Goal: Communication & Community: Answer question/provide support

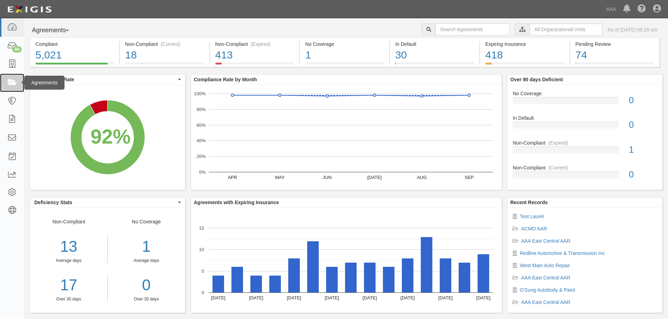
click at [13, 82] on icon at bounding box center [12, 83] width 10 height 8
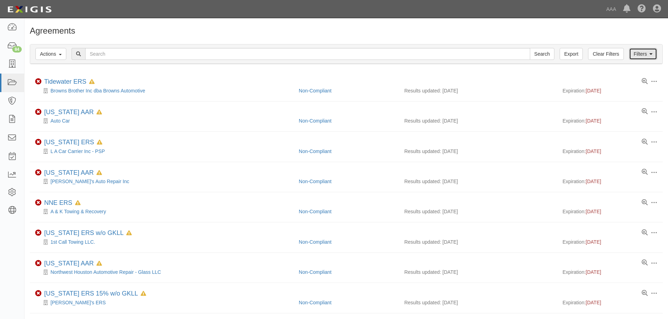
click at [647, 54] on link "Filters" at bounding box center [643, 54] width 28 height 12
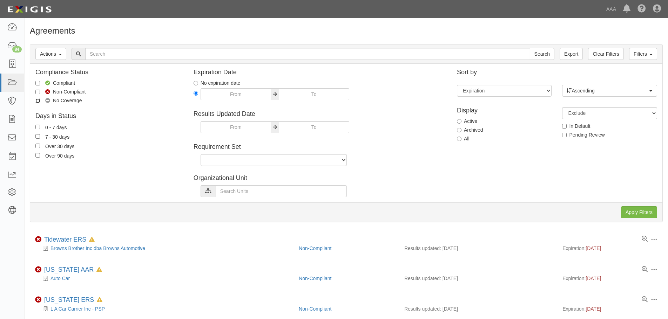
click at [38, 100] on input "No Coverage" at bounding box center [37, 101] width 5 height 5
checkbox input "true"
click at [39, 92] on input "Non-Compliant" at bounding box center [37, 92] width 5 height 5
checkbox input "true"
click at [644, 212] on input "Apply Filters" at bounding box center [639, 212] width 36 height 12
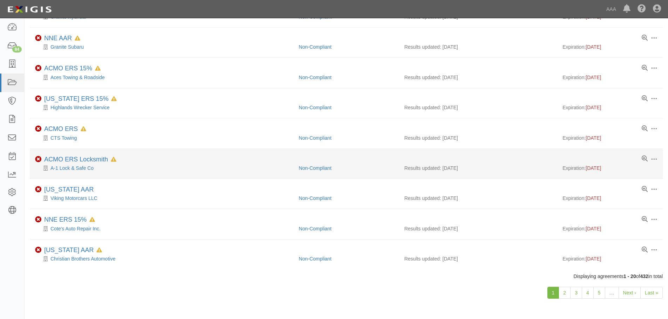
scroll to position [416, 0]
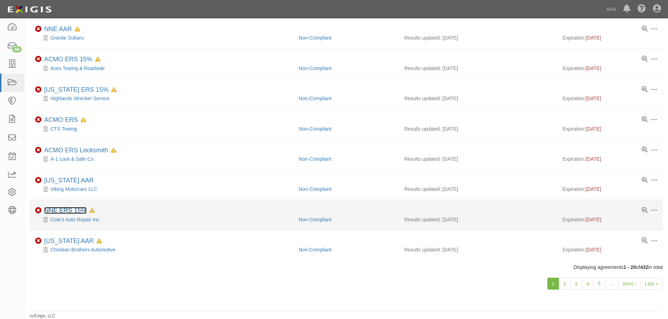
click at [62, 210] on link "NNE ERS 15%" at bounding box center [65, 210] width 42 height 7
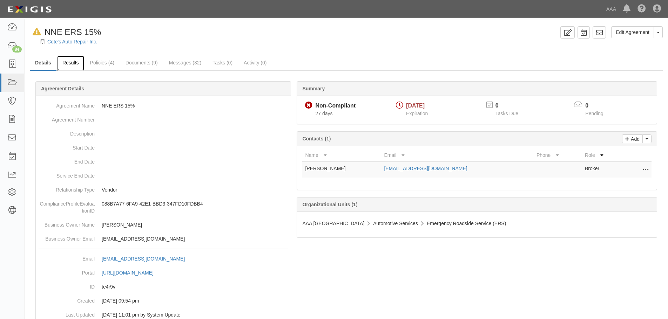
click at [68, 60] on link "Results" at bounding box center [70, 63] width 27 height 15
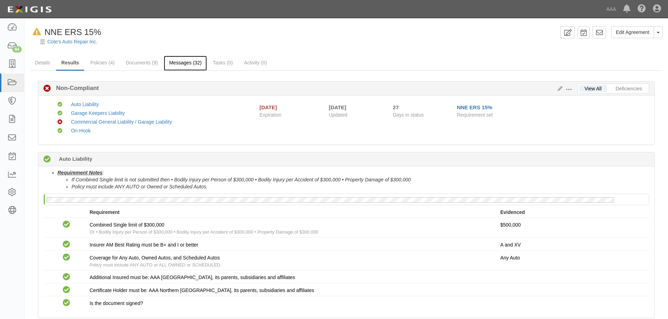
click at [185, 62] on link "Messages (32)" at bounding box center [185, 63] width 43 height 15
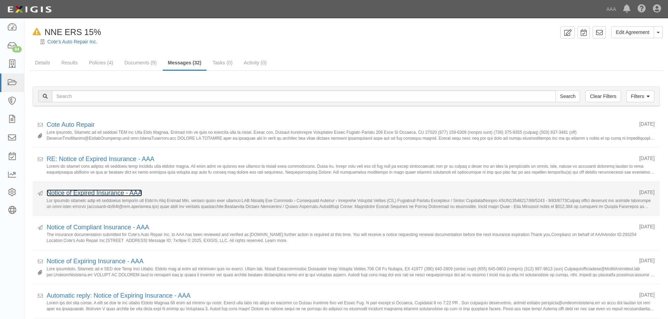
click at [80, 193] on link "Notice of Expired Insurance - AAA" at bounding box center [94, 193] width 95 height 7
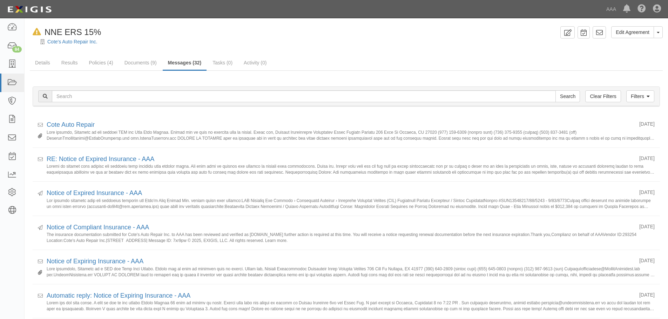
click at [444, 32] on div "In Default since [DATE] NNE ERS 15%" at bounding box center [294, 32] width 528 height 12
click at [10, 81] on icon at bounding box center [12, 83] width 10 height 8
click at [485, 45] on div at bounding box center [346, 47] width 643 height 5
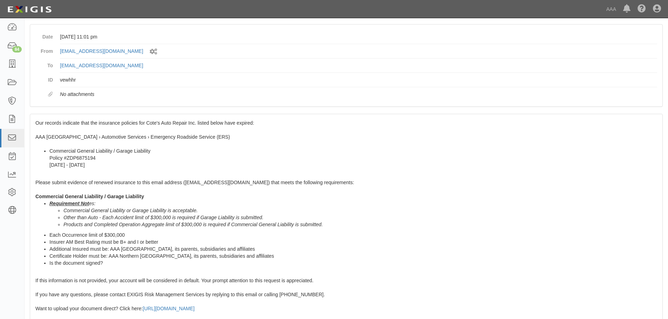
scroll to position [114, 0]
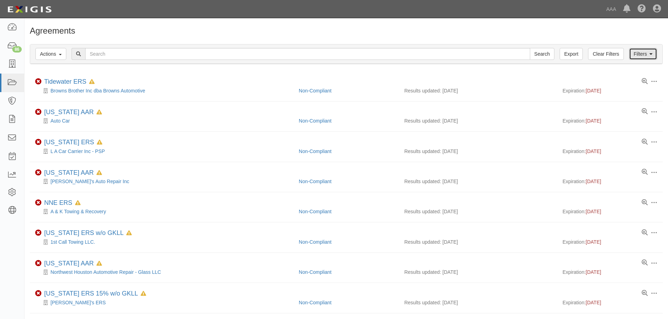
click at [645, 52] on link "Filters" at bounding box center [643, 54] width 28 height 12
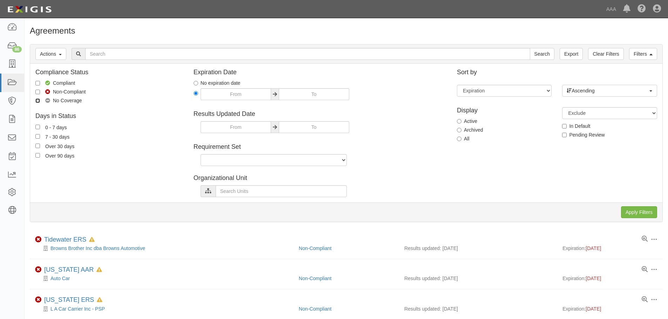
click at [36, 101] on input "No Coverage" at bounding box center [37, 101] width 5 height 5
checkbox input "true"
click at [646, 211] on input "Apply Filters" at bounding box center [639, 212] width 36 height 12
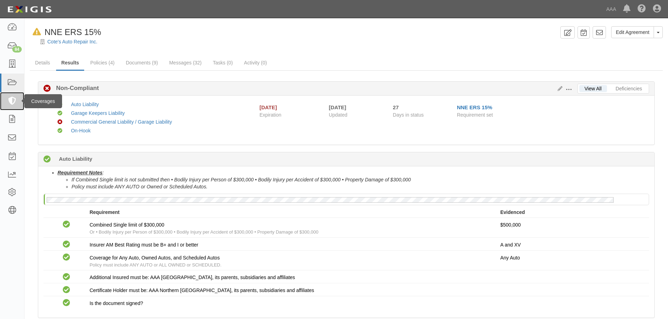
click at [15, 99] on icon at bounding box center [12, 101] width 10 height 8
click at [14, 80] on icon at bounding box center [12, 83] width 10 height 8
click at [10, 100] on icon at bounding box center [12, 101] width 10 height 8
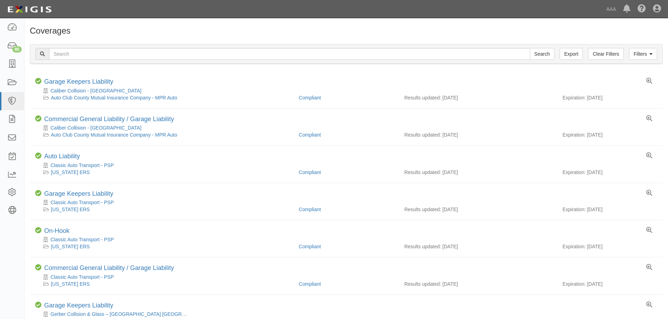
select select
click at [636, 55] on link "Filters" at bounding box center [643, 54] width 28 height 12
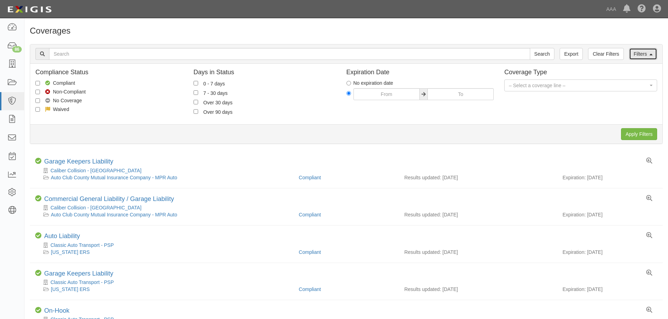
click at [636, 55] on link "Filters" at bounding box center [643, 54] width 28 height 12
click at [56, 101] on label "No Coverage" at bounding box center [58, 100] width 47 height 7
click at [40, 101] on input "No Coverage" at bounding box center [37, 101] width 5 height 5
checkbox input "true"
click at [643, 133] on input "Apply Filters" at bounding box center [639, 134] width 36 height 12
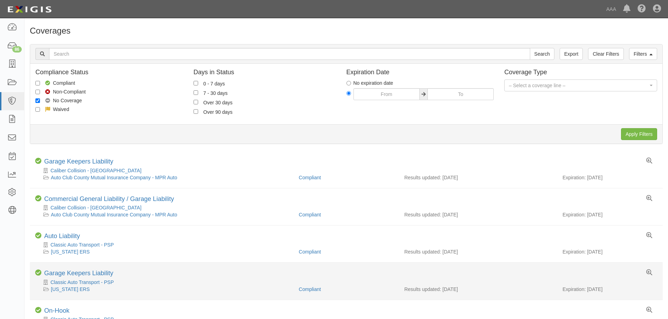
scroll to position [9, 0]
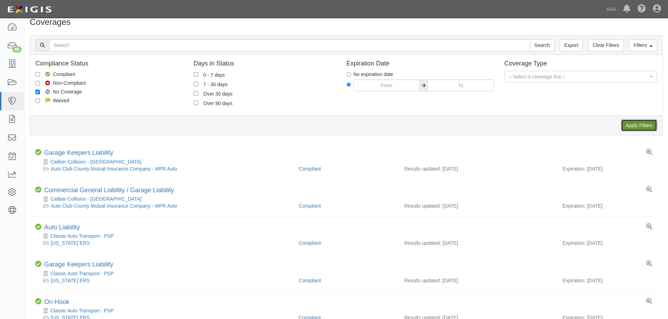
click at [641, 127] on input "Apply Filters" at bounding box center [639, 126] width 36 height 12
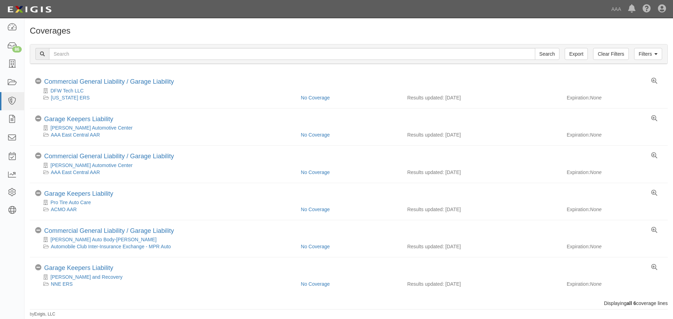
select select
click at [656, 55] on icon at bounding box center [655, 54] width 3 height 5
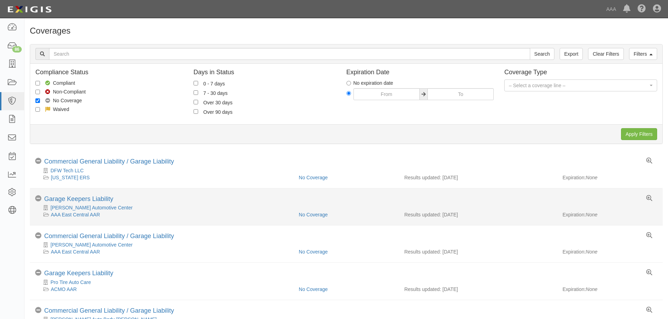
click at [222, 197] on div "No Coverage Garage Keepers Liability" at bounding box center [346, 200] width 633 height 9
click at [223, 195] on li "No Coverage Garage Keepers Liability Jim Van Dyke's Automotive Center AAA East …" at bounding box center [346, 207] width 633 height 37
click at [55, 197] on link "Garage Keepers Liability" at bounding box center [78, 199] width 69 height 7
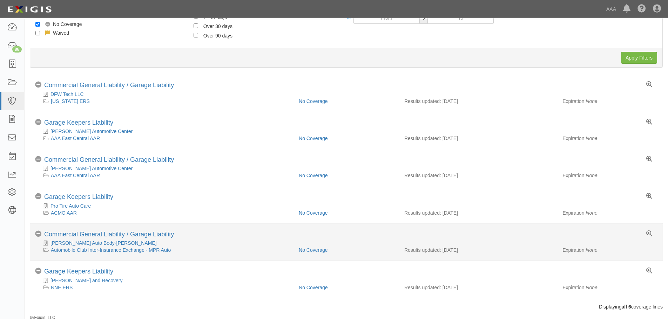
scroll to position [78, 0]
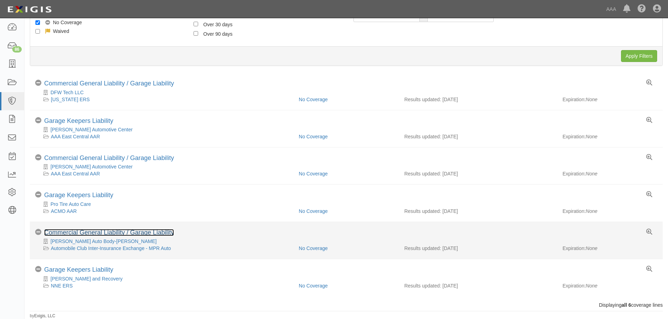
click at [75, 233] on link "Commercial General Liability / Garage Liability" at bounding box center [109, 232] width 130 height 7
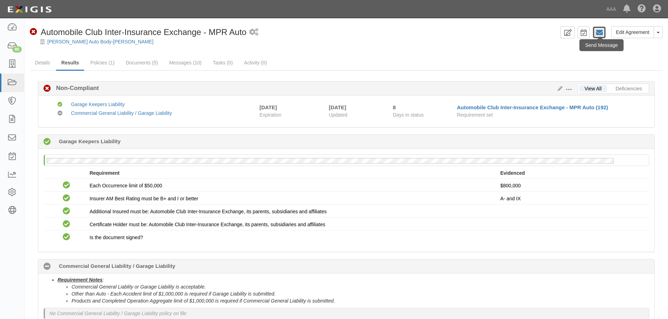
click at [599, 32] on icon at bounding box center [599, 32] width 7 height 7
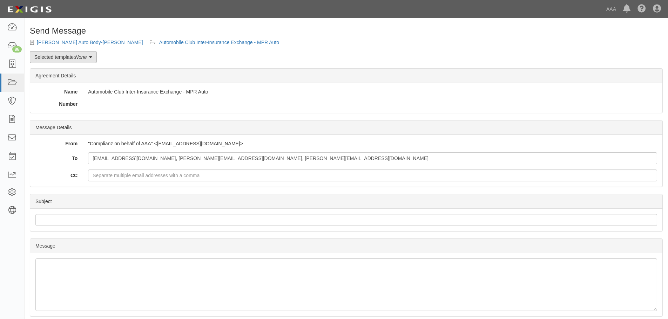
click at [92, 57] on icon at bounding box center [90, 57] width 3 height 5
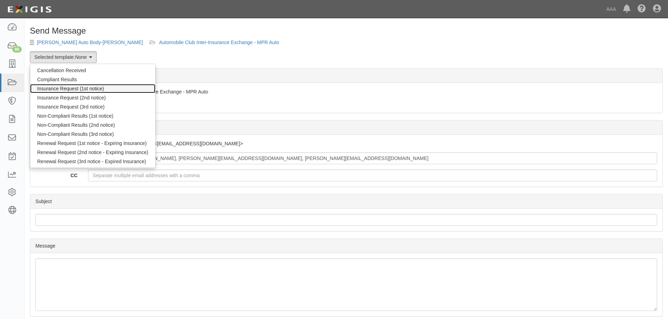
click at [74, 88] on link "Insurance Request (1st notice)" at bounding box center [92, 88] width 125 height 9
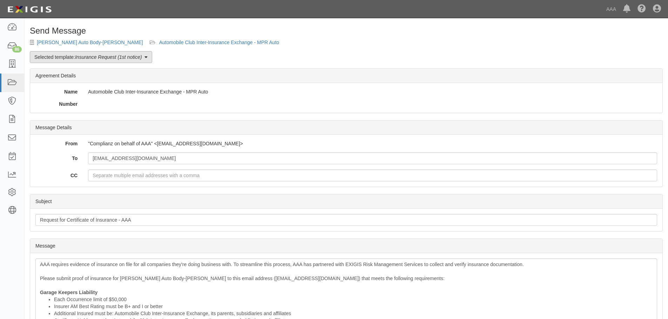
click at [145, 56] on icon at bounding box center [145, 57] width 3 height 5
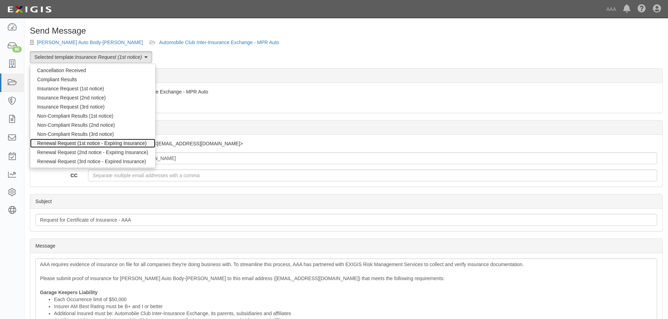
click at [90, 142] on link "Renewal Request (1st notice - Expiring Insurance)" at bounding box center [92, 143] width 125 height 9
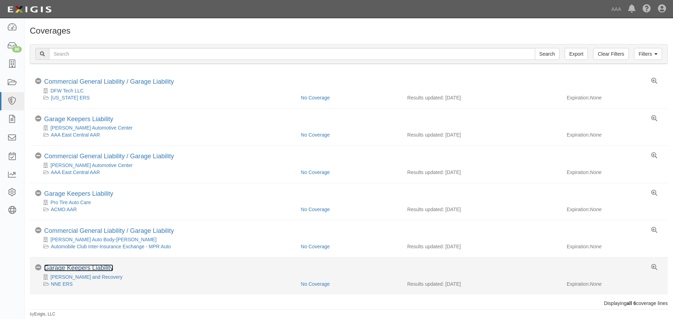
click at [63, 266] on link "Garage Keepers Liability" at bounding box center [78, 268] width 69 height 7
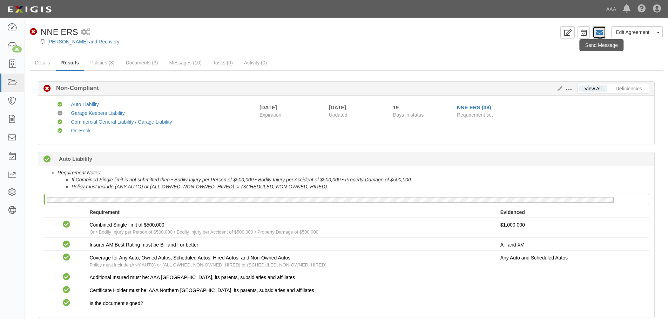
click at [603, 34] on link at bounding box center [598, 32] width 13 height 12
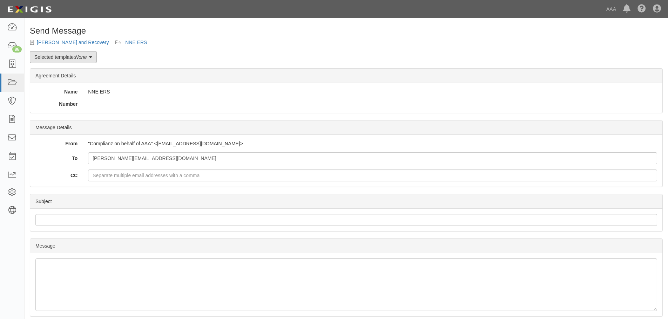
click at [91, 57] on icon at bounding box center [90, 57] width 3 height 5
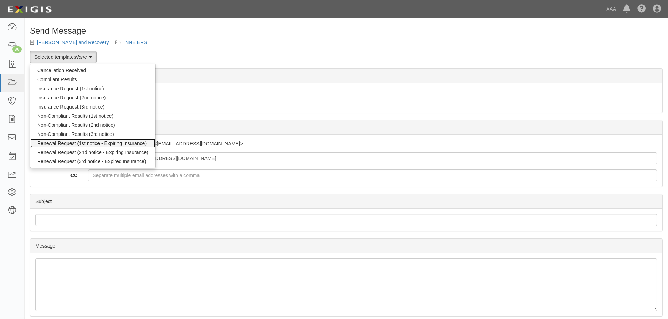
click at [71, 143] on link "Renewal Request (1st notice - Expiring Insurance)" at bounding box center [92, 143] width 125 height 9
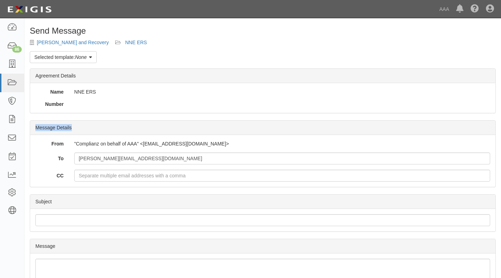
drag, startPoint x: 279, startPoint y: 108, endPoint x: 273, endPoint y: 122, distance: 16.0
click at [273, 122] on div "Send Message [PERSON_NAME] and Recovery NNE ERS Selected template: None Cancell…" at bounding box center [263, 215] width 477 height 378
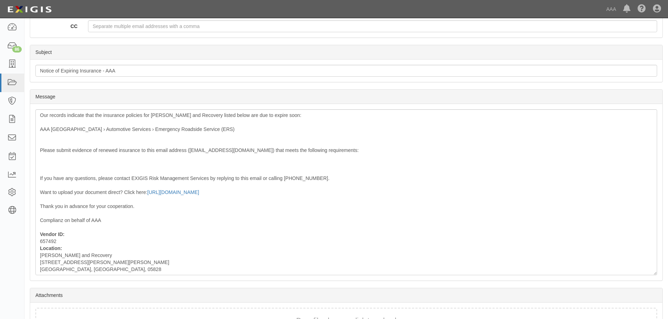
scroll to position [149, 0]
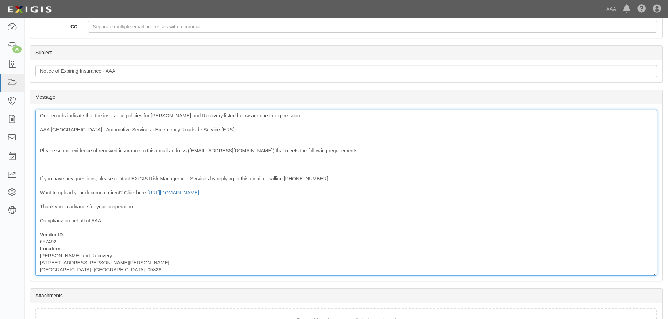
click at [52, 162] on div "Our records indicate that the insurance policies for [PERSON_NAME] and Recovery…" at bounding box center [346, 193] width 622 height 166
